Goal: Task Accomplishment & Management: Use online tool/utility

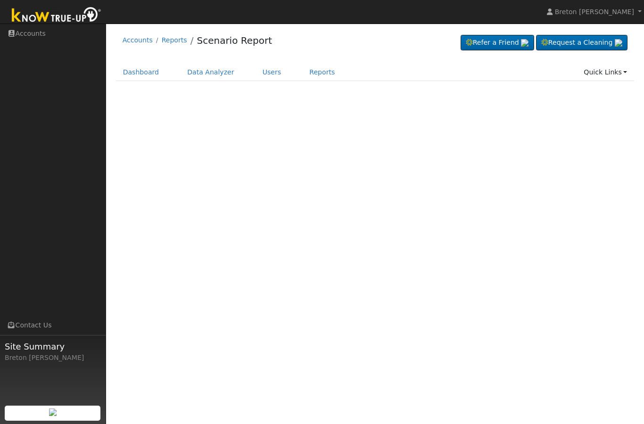
scroll to position [46, 0]
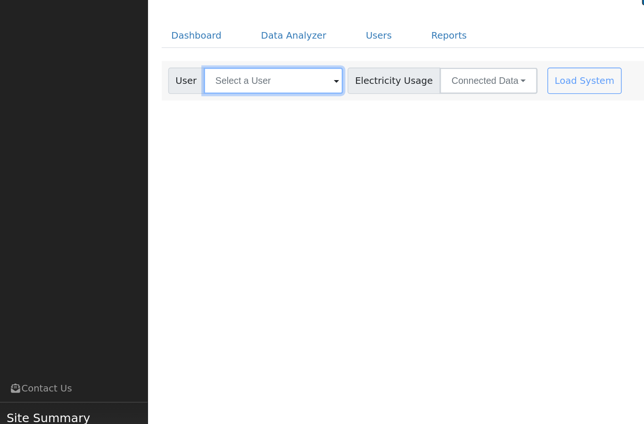
click at [165, 95] on input "text" at bounding box center [196, 104] width 100 height 19
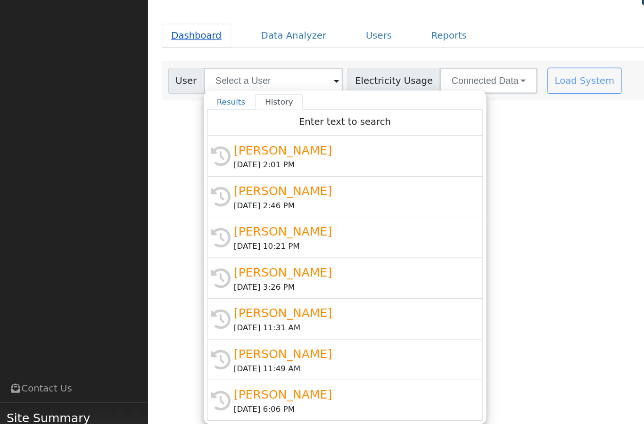
click at [140, 64] on link "Dashboard" at bounding box center [141, 72] width 50 height 17
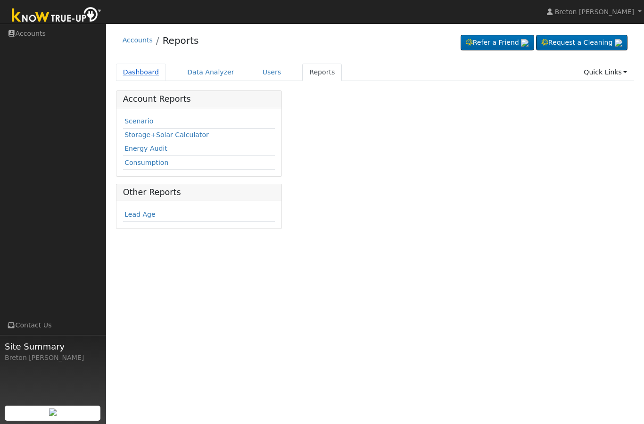
click at [142, 73] on link "Dashboard" at bounding box center [141, 72] width 50 height 17
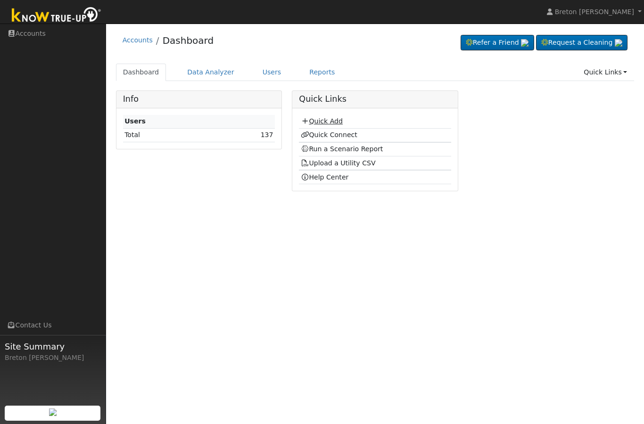
click at [328, 120] on link "Quick Add" at bounding box center [322, 121] width 42 height 8
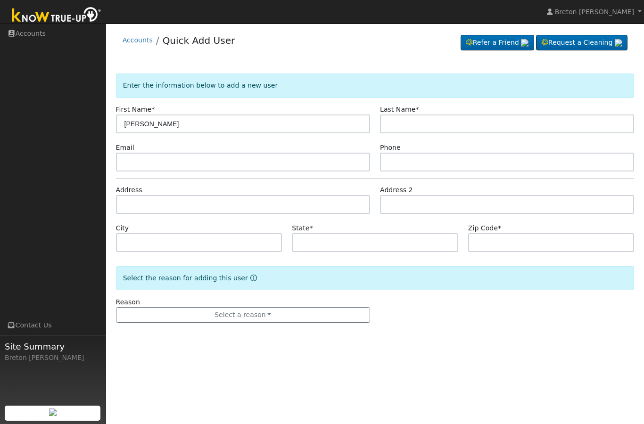
type input "[PERSON_NAME]"
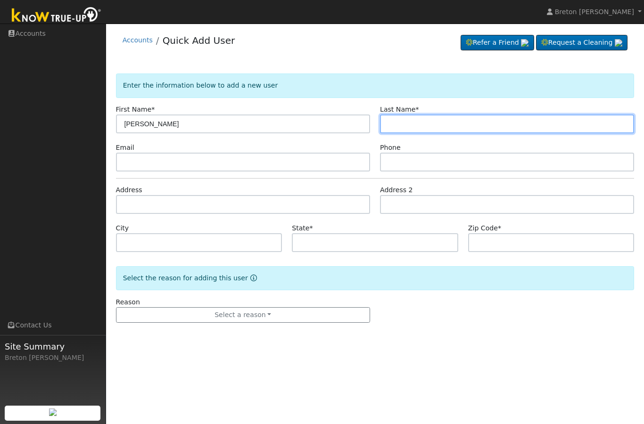
click at [412, 128] on input "text" at bounding box center [507, 124] width 254 height 19
type input "Santorosa"
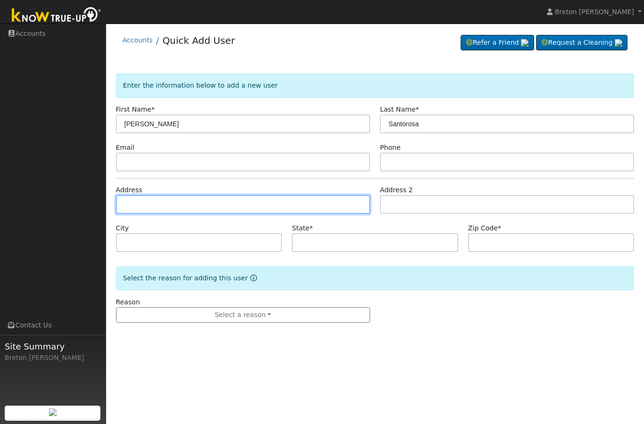
click at [165, 210] on input "text" at bounding box center [243, 204] width 254 height 19
type input "[STREET_ADDRESS][PERSON_NAME]"
type input "[GEOGRAPHIC_DATA]"
type input "CA"
type input "93727"
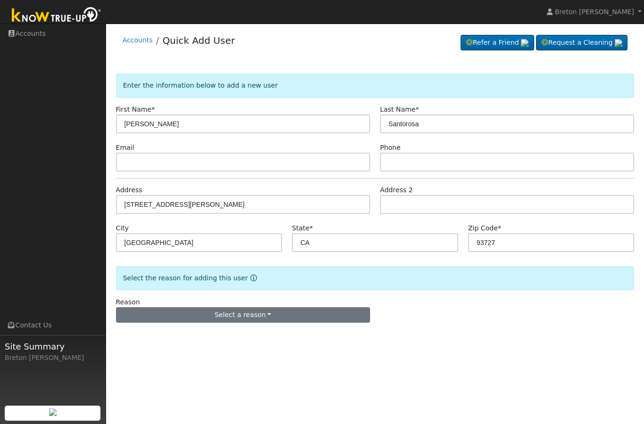
click at [256, 315] on button "Select a reason" at bounding box center [243, 315] width 254 height 16
click at [158, 269] on link "New lead" at bounding box center [168, 269] width 104 height 13
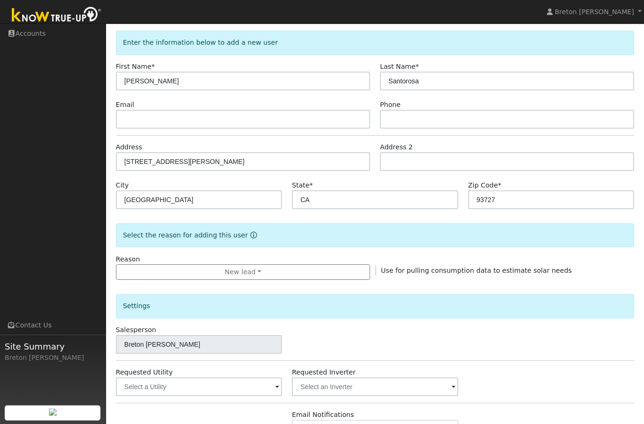
scroll to position [45, 0]
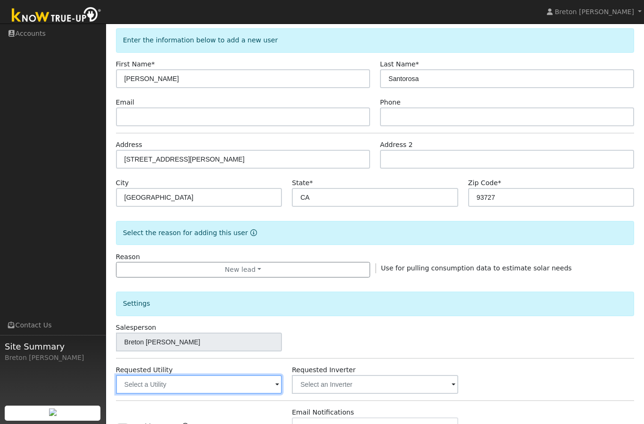
click at [233, 385] on input "text" at bounding box center [199, 384] width 166 height 19
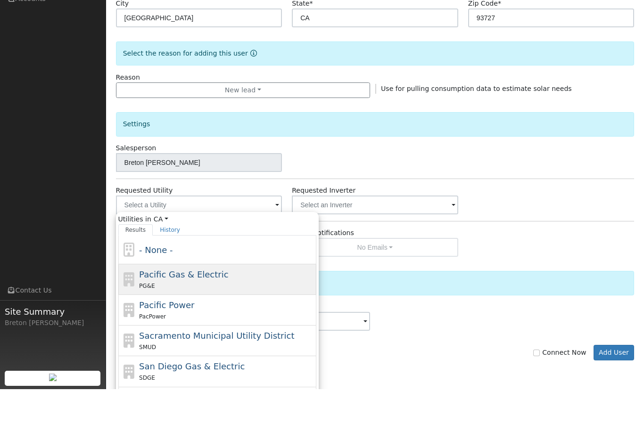
click at [189, 316] on div "PG&E" at bounding box center [226, 321] width 175 height 10
type input "Pacific Gas & Electric"
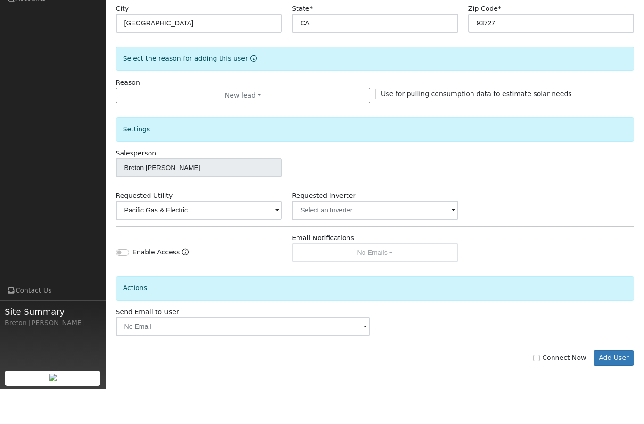
scroll to position [172, 0]
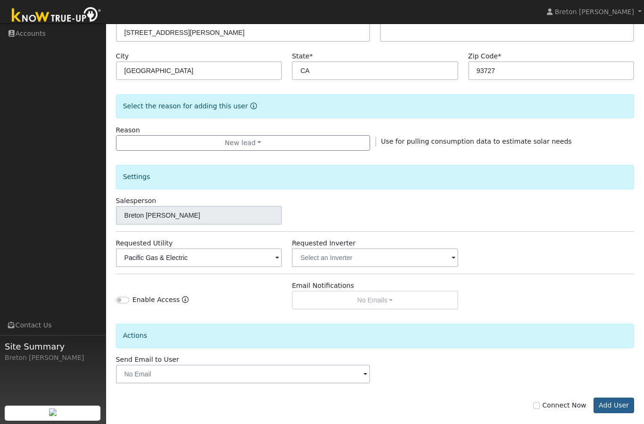
click at [625, 404] on button "Add User" at bounding box center [614, 406] width 41 height 16
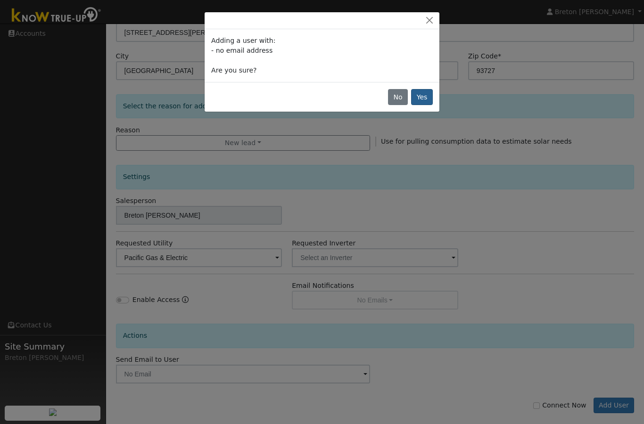
click at [421, 98] on button "Yes" at bounding box center [422, 97] width 22 height 16
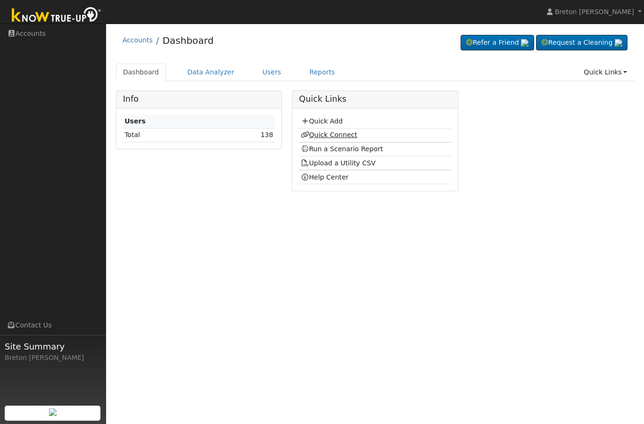
click at [336, 135] on link "Quick Connect" at bounding box center [329, 135] width 57 height 8
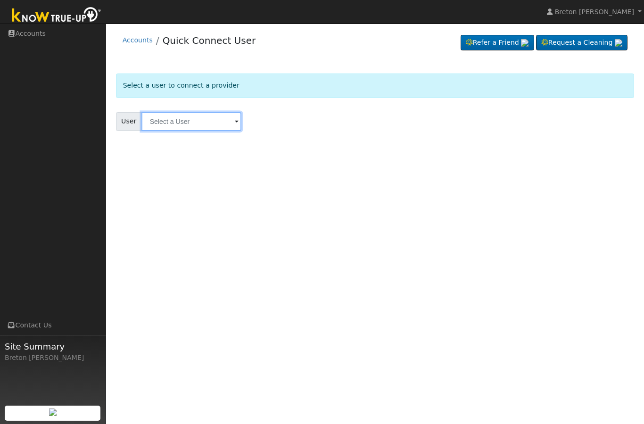
click at [180, 119] on input "text" at bounding box center [191, 121] width 100 height 19
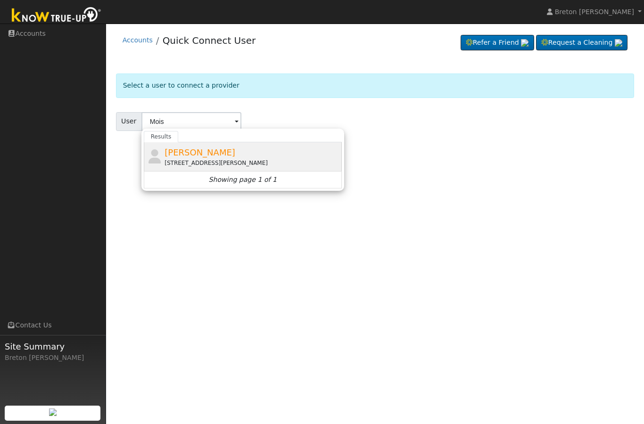
click at [224, 157] on span "Moises Santorosa" at bounding box center [200, 153] width 71 height 10
type input "Moises Santorosa"
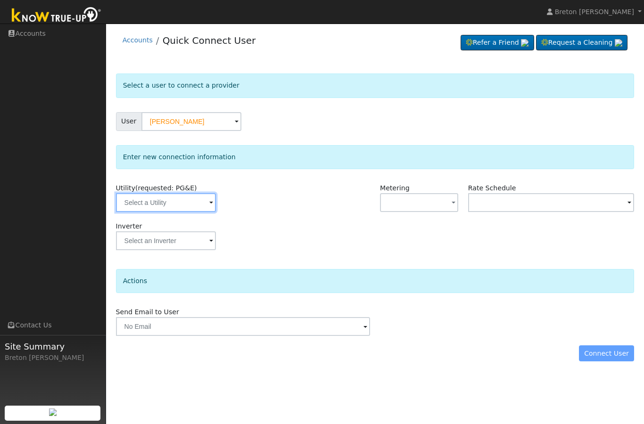
click at [165, 206] on input "text" at bounding box center [166, 202] width 100 height 19
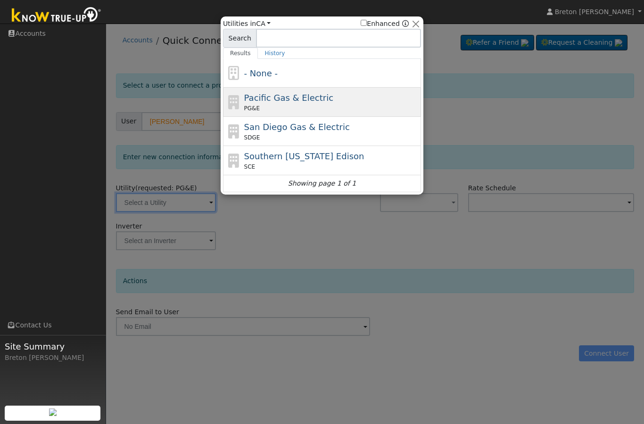
click at [291, 104] on div "PG&E" at bounding box center [331, 108] width 175 height 8
type input "PG&E"
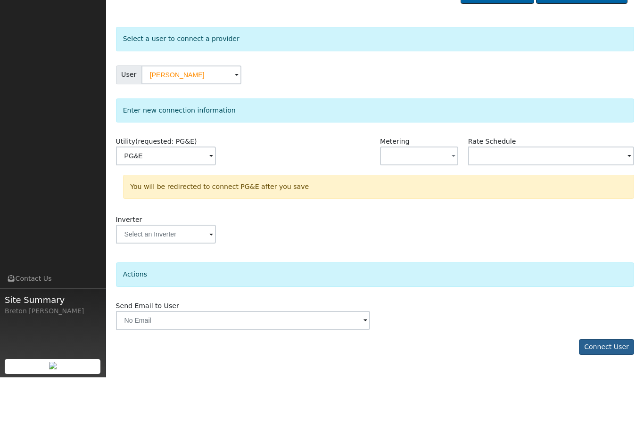
click at [608, 386] on button "Connect User" at bounding box center [607, 394] width 56 height 16
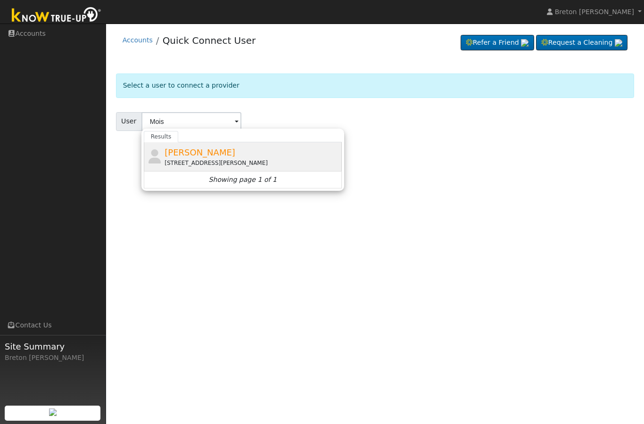
click at [217, 155] on span "Moises Santorosa" at bounding box center [200, 153] width 71 height 10
type input "Moises Santorosa"
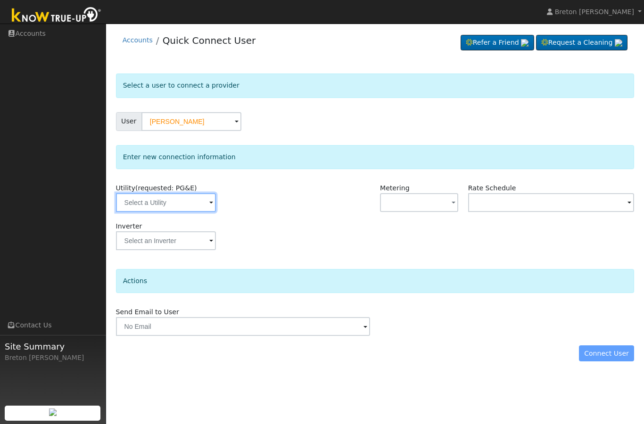
click at [169, 200] on input "text" at bounding box center [166, 202] width 100 height 19
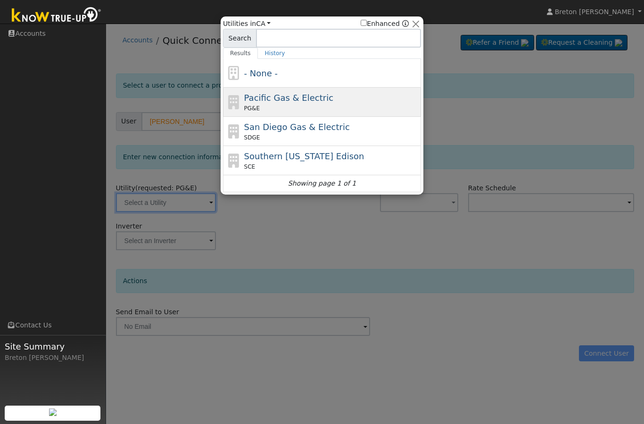
click at [291, 96] on span "Pacific Gas & Electric" at bounding box center [288, 98] width 89 height 10
type input "PG&E"
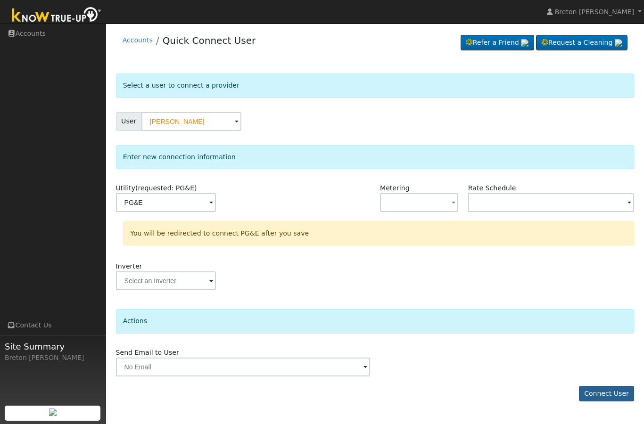
click at [616, 396] on button "Connect User" at bounding box center [607, 394] width 56 height 16
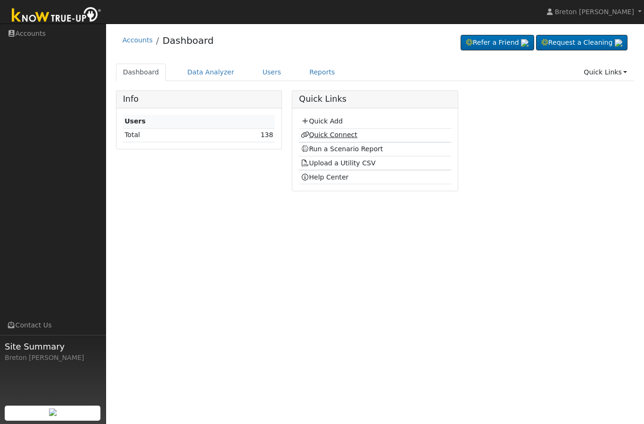
click at [336, 137] on link "Quick Connect" at bounding box center [329, 135] width 57 height 8
click at [350, 151] on link "Run a Scenario Report" at bounding box center [342, 149] width 82 height 8
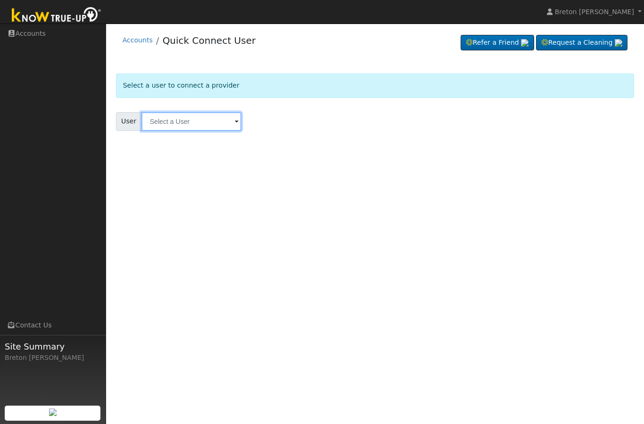
click at [166, 124] on input "text" at bounding box center [191, 121] width 100 height 19
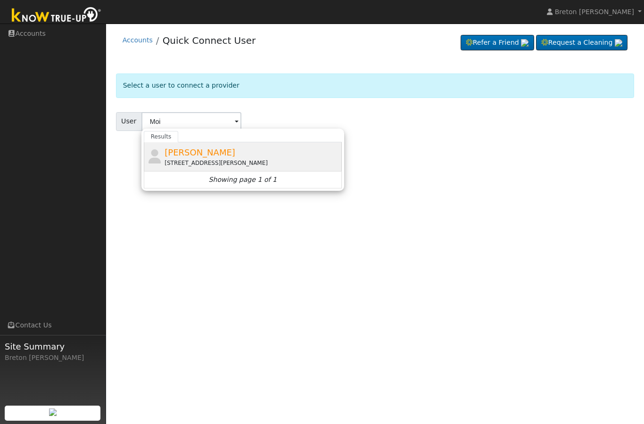
click at [195, 155] on span "Moises Santorosa" at bounding box center [200, 153] width 71 height 10
type input "Moises Santorosa"
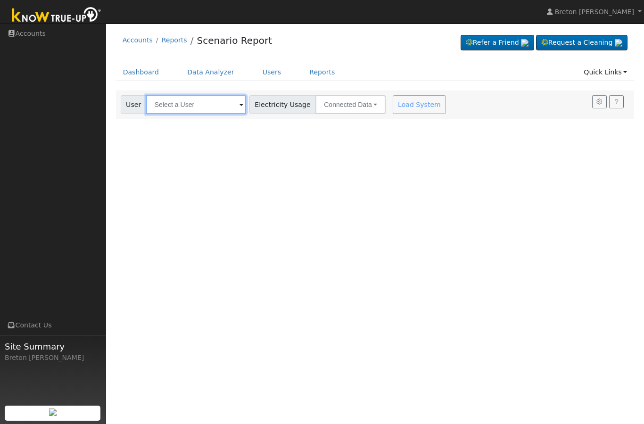
click at [176, 101] on input "text" at bounding box center [196, 104] width 100 height 19
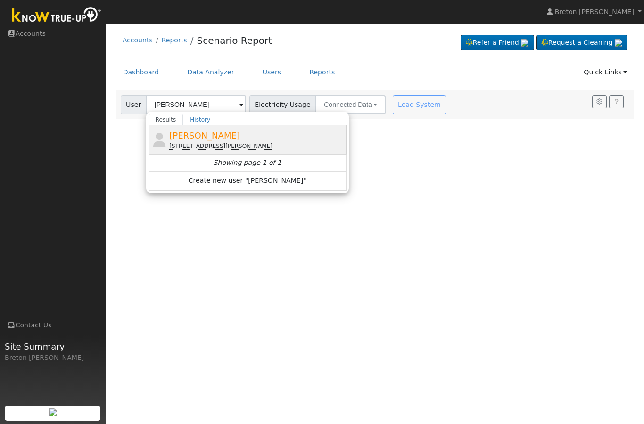
click at [219, 139] on span "[PERSON_NAME]" at bounding box center [204, 136] width 71 height 10
type input "[PERSON_NAME]"
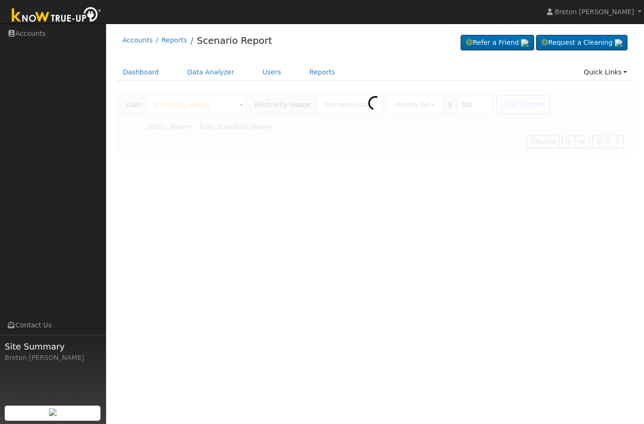
type input "Pacific Gas & Electric"
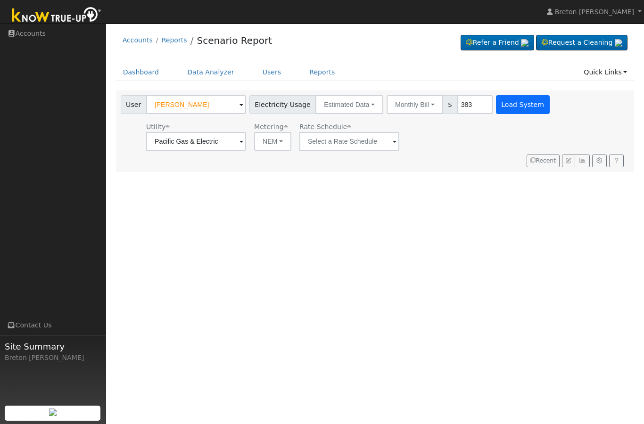
click at [496, 104] on button "Load System" at bounding box center [523, 104] width 54 height 19
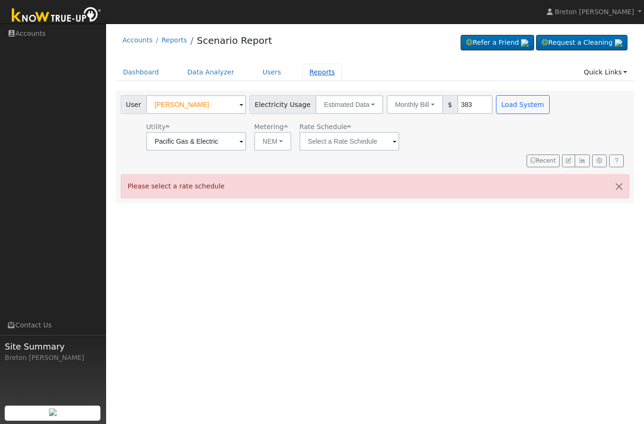
click at [326, 71] on link "Reports" at bounding box center [322, 72] width 40 height 17
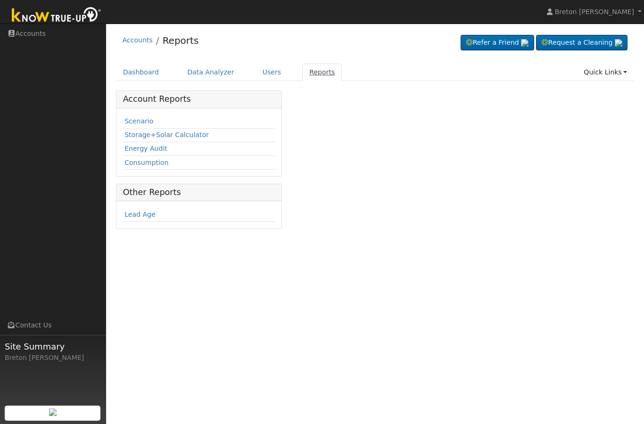
click at [327, 77] on link "Reports" at bounding box center [322, 72] width 40 height 17
click at [135, 77] on link "Dashboard" at bounding box center [141, 72] width 50 height 17
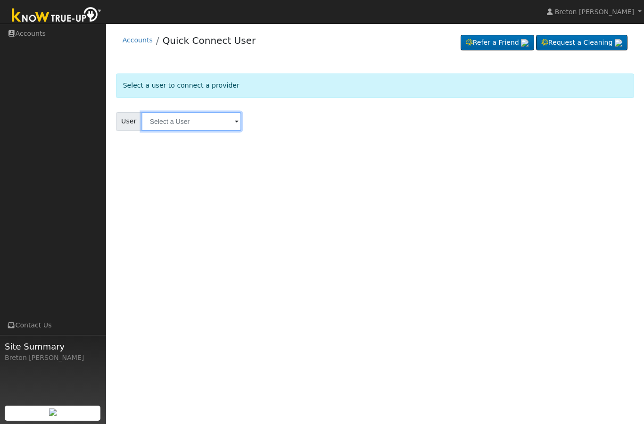
click at [187, 126] on input "text" at bounding box center [191, 121] width 100 height 19
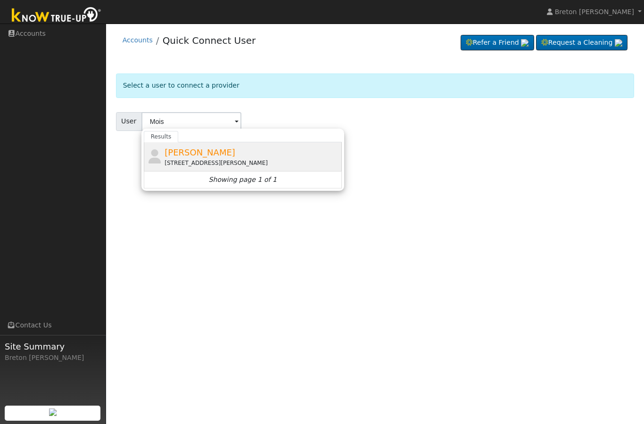
click at [198, 154] on span "[PERSON_NAME]" at bounding box center [200, 153] width 71 height 10
type input "[PERSON_NAME]"
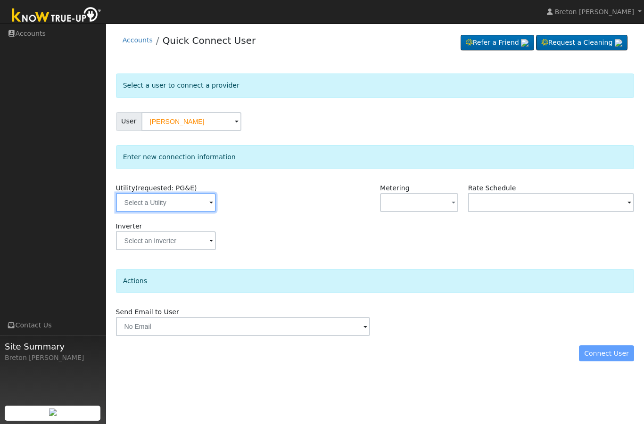
click at [173, 204] on input "text" at bounding box center [166, 202] width 100 height 19
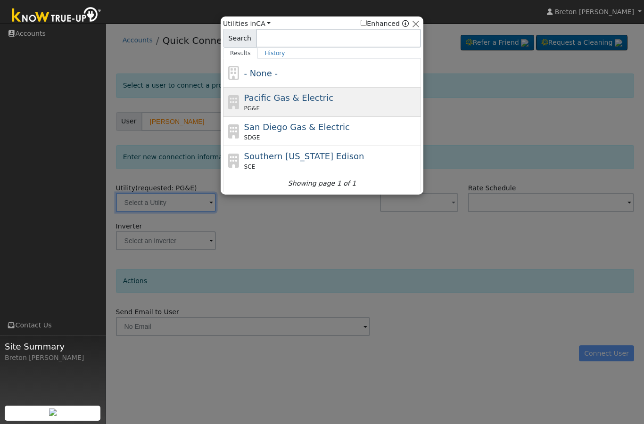
click at [296, 99] on span "Pacific Gas & Electric" at bounding box center [288, 98] width 89 height 10
type input "PG&E"
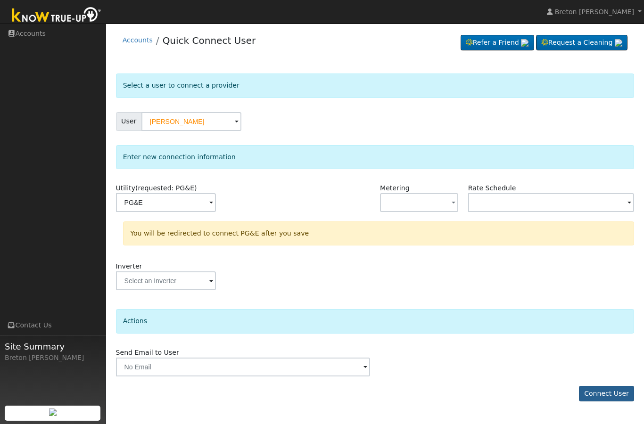
click at [615, 390] on button "Connect User" at bounding box center [607, 394] width 56 height 16
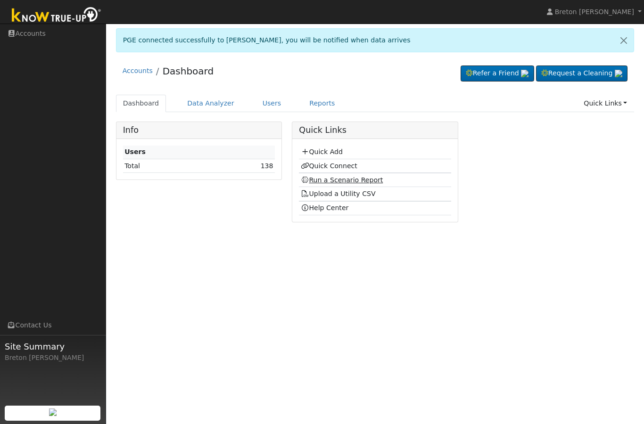
click at [340, 184] on link "Run a Scenario Report" at bounding box center [342, 180] width 82 height 8
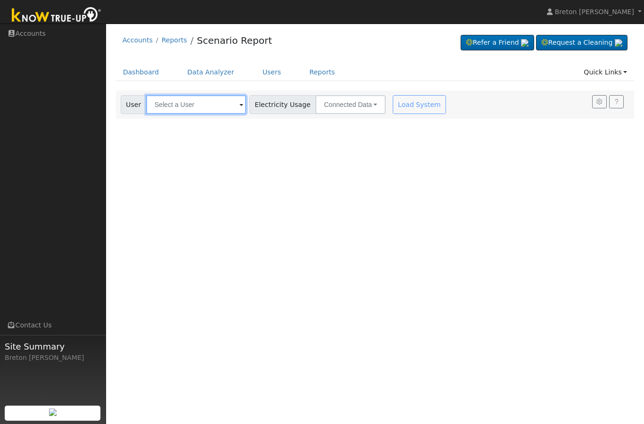
click at [193, 107] on input "text" at bounding box center [196, 104] width 100 height 19
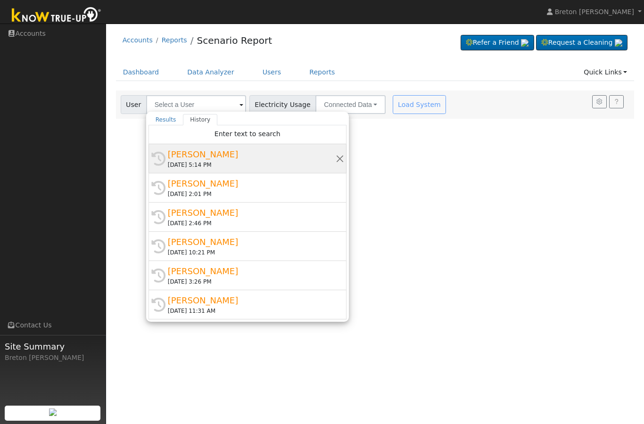
click at [206, 153] on div "[PERSON_NAME]" at bounding box center [252, 154] width 168 height 13
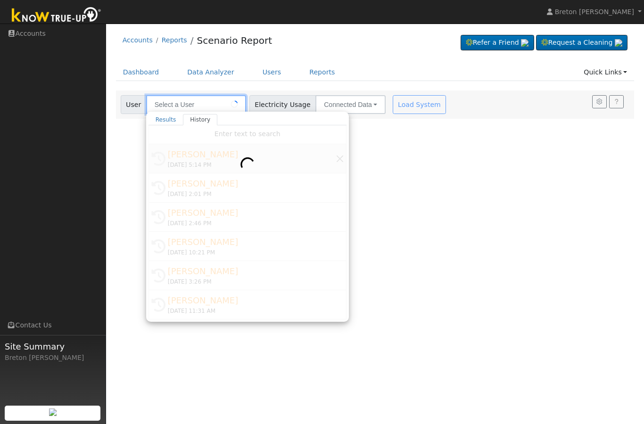
type input "[PERSON_NAME]"
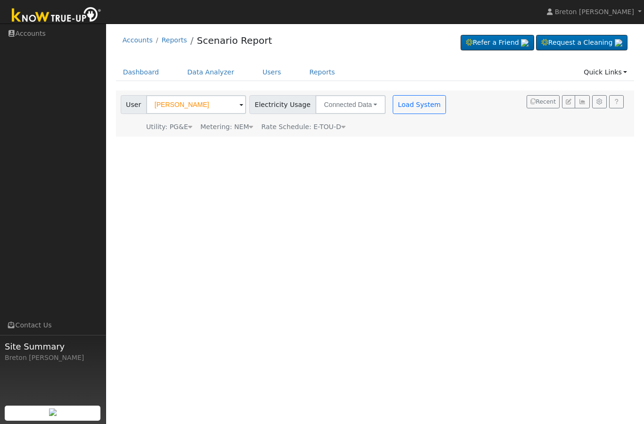
click at [333, 128] on span "Rate Schedule: E-TOU-D" at bounding box center [303, 127] width 84 height 8
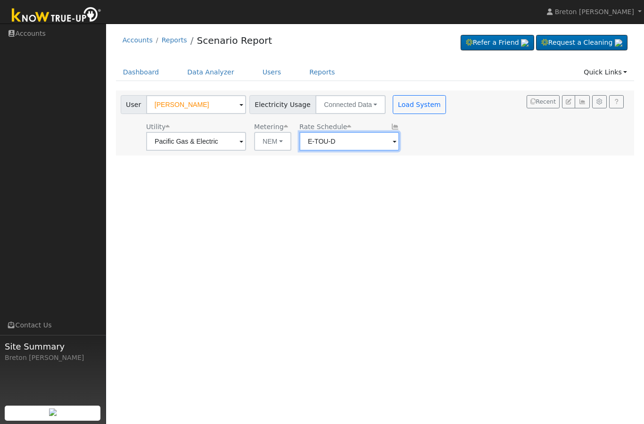
click at [333, 142] on input "E-TOU-D" at bounding box center [349, 141] width 100 height 19
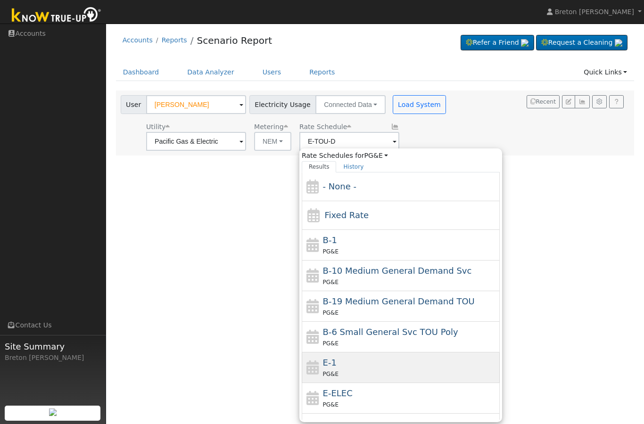
click at [340, 360] on div "E-1 PG&E" at bounding box center [410, 367] width 175 height 23
type input "E-1"
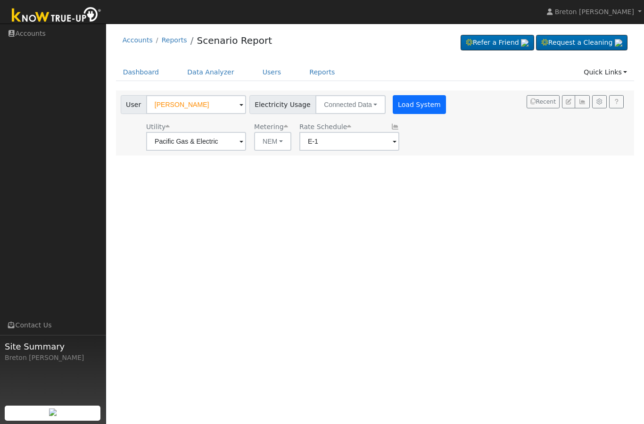
click at [398, 102] on button "Load System" at bounding box center [420, 104] width 54 height 19
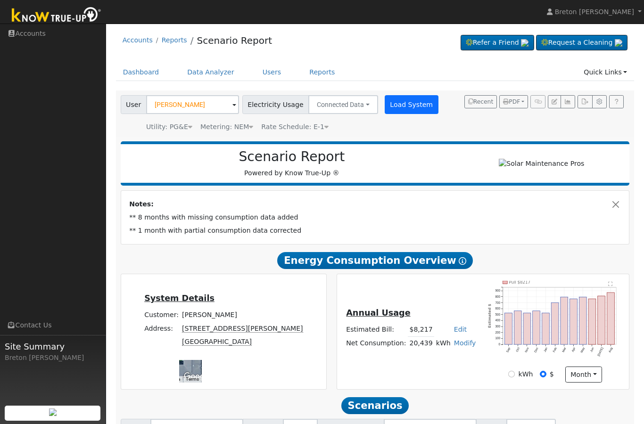
click at [401, 104] on button "Load System" at bounding box center [412, 104] width 54 height 19
click at [400, 99] on button "Load System" at bounding box center [412, 104] width 54 height 19
click at [573, 104] on button "button" at bounding box center [568, 101] width 15 height 13
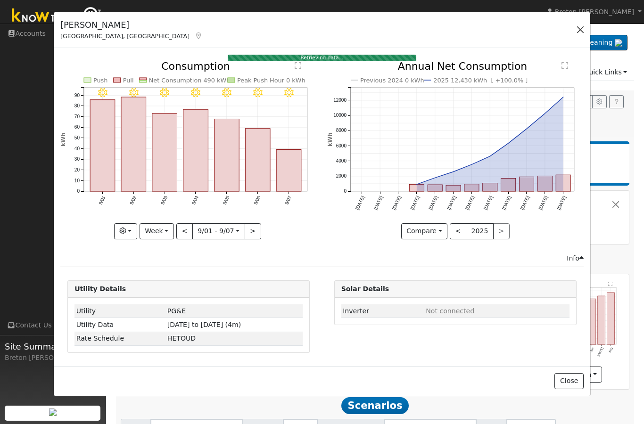
click at [585, 27] on button "button" at bounding box center [580, 29] width 13 height 13
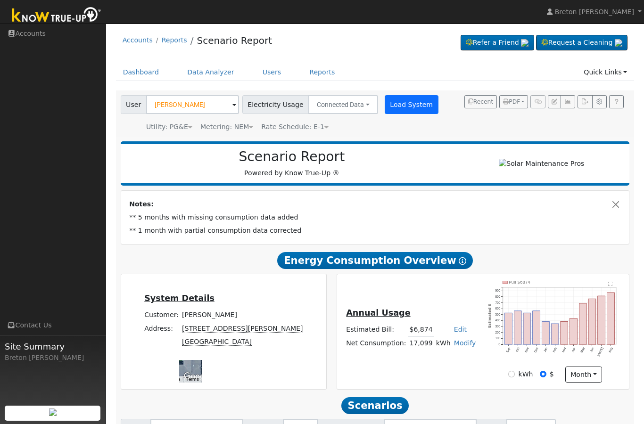
click at [403, 105] on button "Load System" at bounding box center [412, 104] width 54 height 19
click at [405, 105] on button "Load System" at bounding box center [412, 104] width 54 height 19
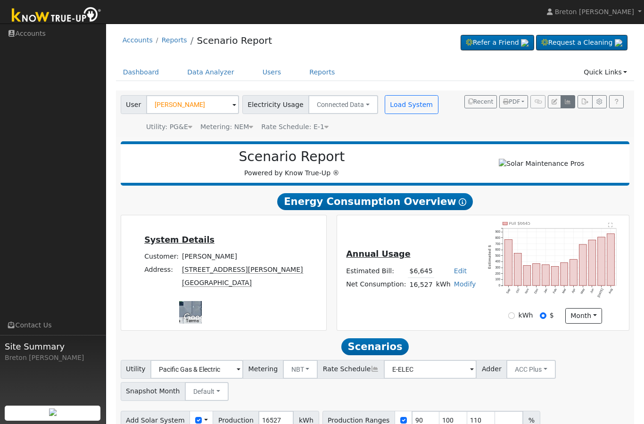
click at [575, 102] on button "button" at bounding box center [568, 101] width 15 height 13
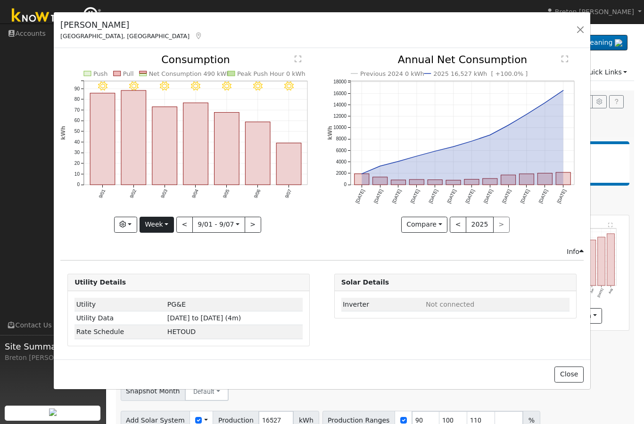
click at [165, 229] on button "Week" at bounding box center [157, 225] width 34 height 16
click at [181, 286] on link "Year" at bounding box center [173, 283] width 66 height 13
type input "2024-09-01"
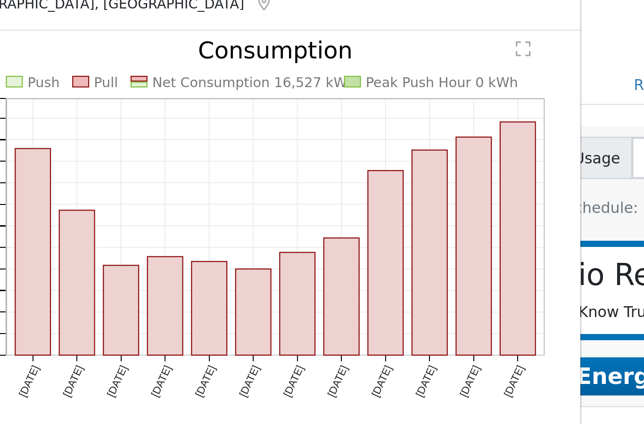
scroll to position [5, 0]
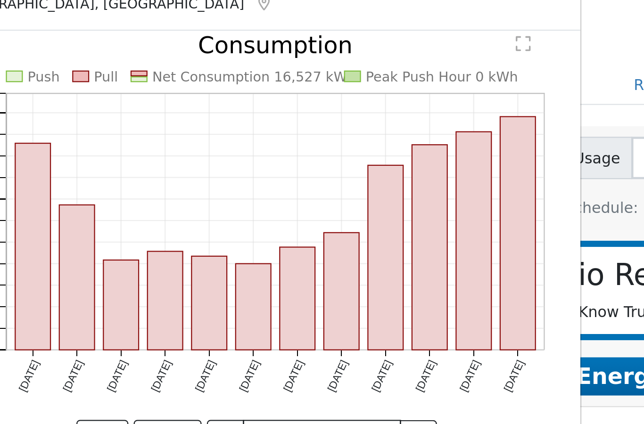
click at [122, 82] on icon "Push Pull Net Consumption 16,527 kWh Peak Push Hour 0 kWh Sep '24 Oct '24 Nov '…" at bounding box center [143, 140] width 272 height 182
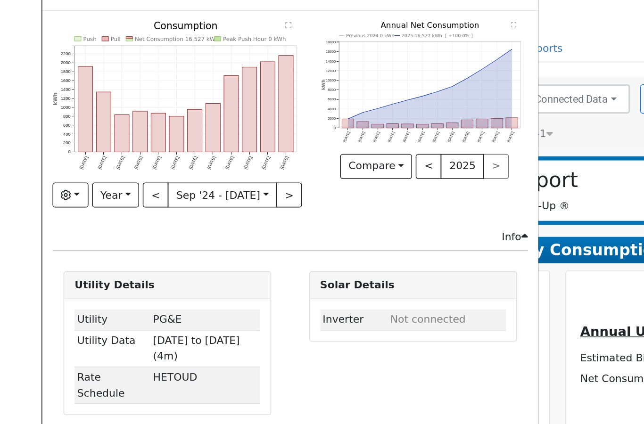
scroll to position [0, 0]
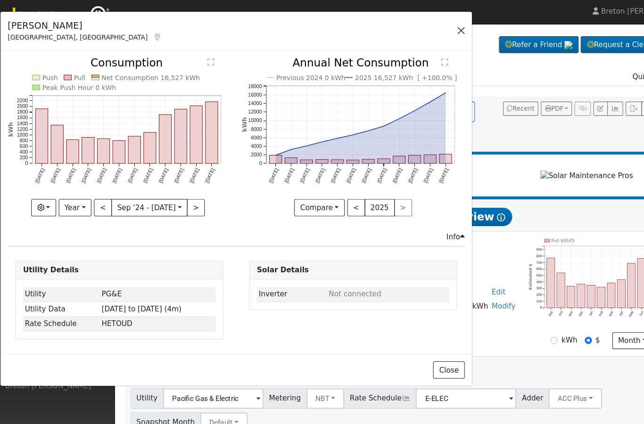
click at [428, 24] on button "button" at bounding box center [425, 29] width 13 height 13
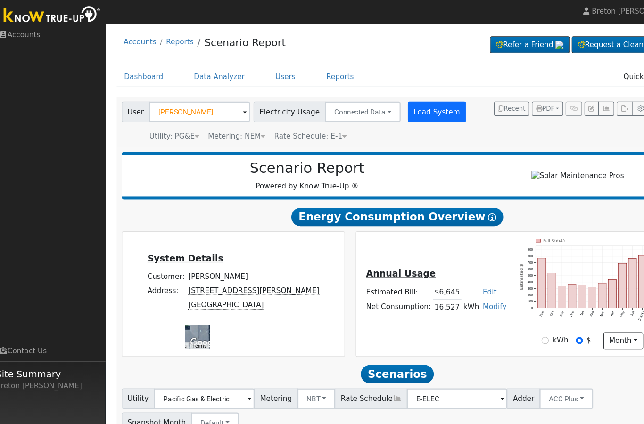
click at [396, 102] on button "Load System" at bounding box center [412, 104] width 54 height 19
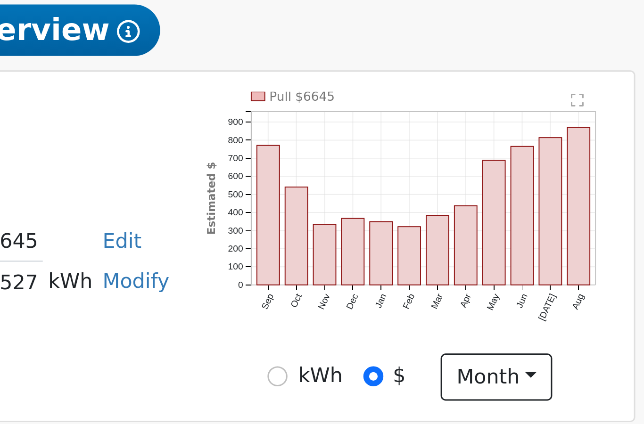
click at [533, 264] on rect "onclick=""" at bounding box center [537, 275] width 8 height 22
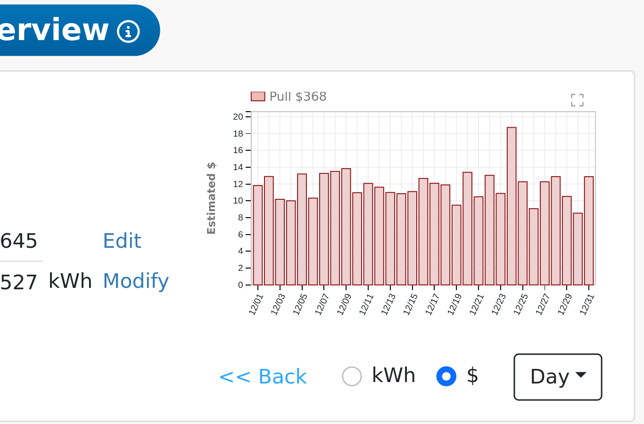
click at [492, 311] on link "<< Back" at bounding box center [506, 316] width 29 height 10
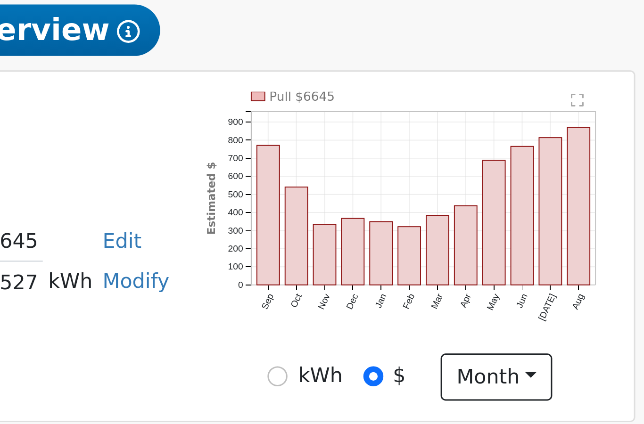
click at [523, 266] on rect "onclick=""" at bounding box center [527, 276] width 8 height 20
